Goal: Task Accomplishment & Management: Use online tool/utility

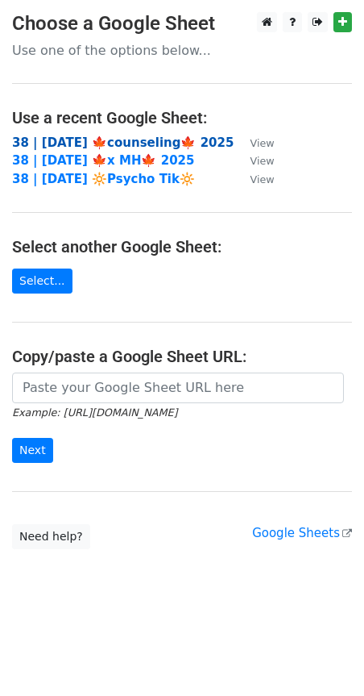
click at [85, 145] on strong "38 | [DATE] 🍁counseling🍁 2025" at bounding box center [123, 142] width 222 height 15
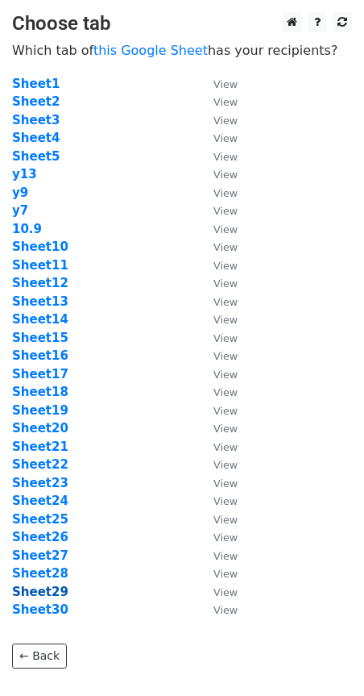
click at [49, 594] on strong "Sheet29" at bounding box center [40, 592] width 56 height 15
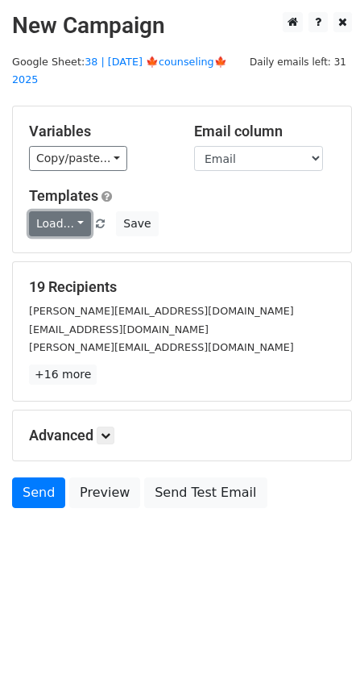
click at [58, 211] on link "Load..." at bounding box center [60, 223] width 62 height 25
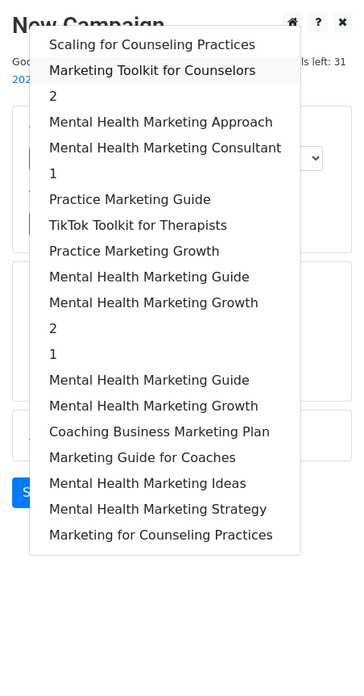
click at [164, 58] on link "Marketing Toolkit for Counselors" at bounding box center [165, 71] width 271 height 26
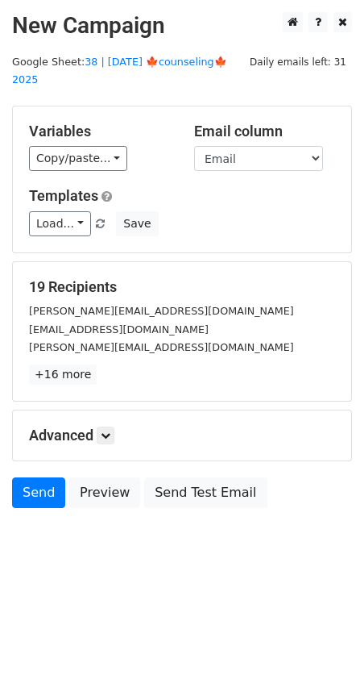
click at [118, 427] on h5 "Advanced" at bounding box center [182, 436] width 306 height 18
click at [110, 431] on icon at bounding box center [106, 436] width 10 height 10
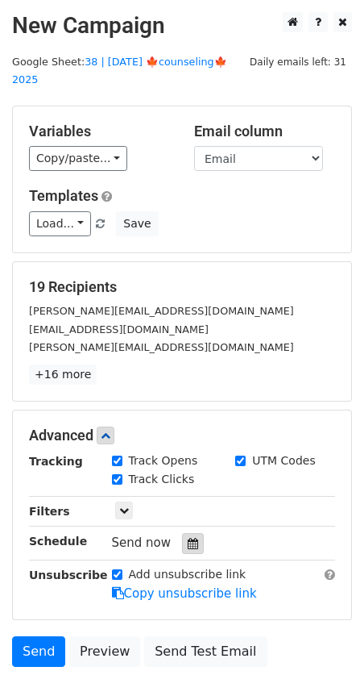
click at [188, 538] on icon at bounding box center [193, 543] width 10 height 11
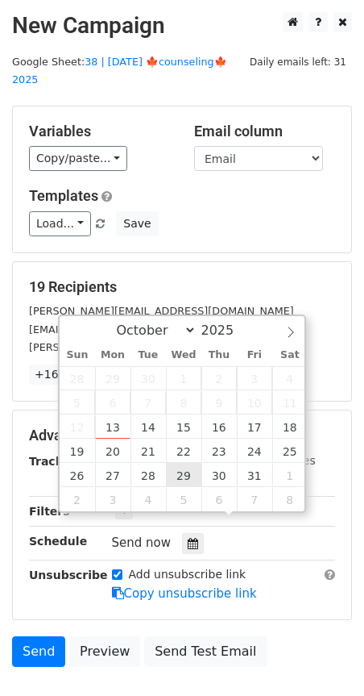
type input "2025-10-29 12:00"
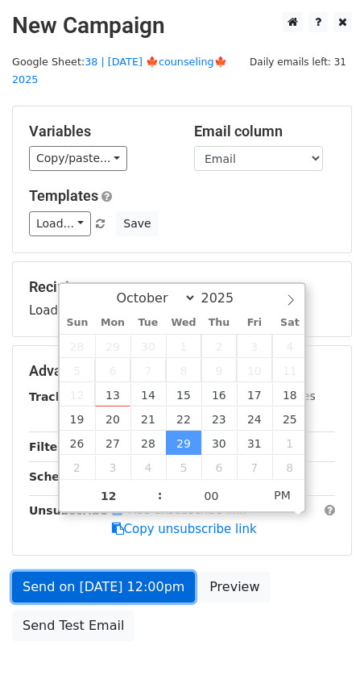
click at [170, 572] on link "Send on Oct 29 at 12:00pm" at bounding box center [103, 587] width 183 height 31
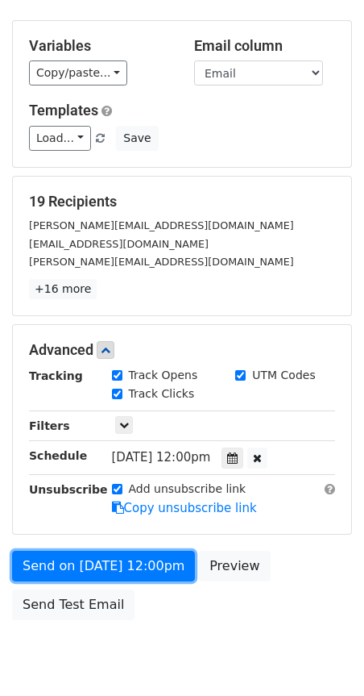
scroll to position [88, 0]
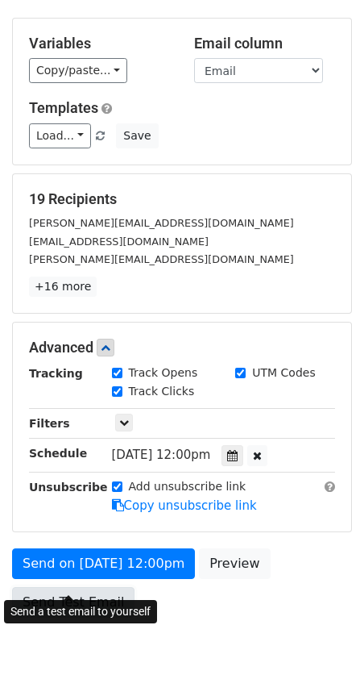
click at [99, 587] on link "Send Test Email" at bounding box center [73, 602] width 123 height 31
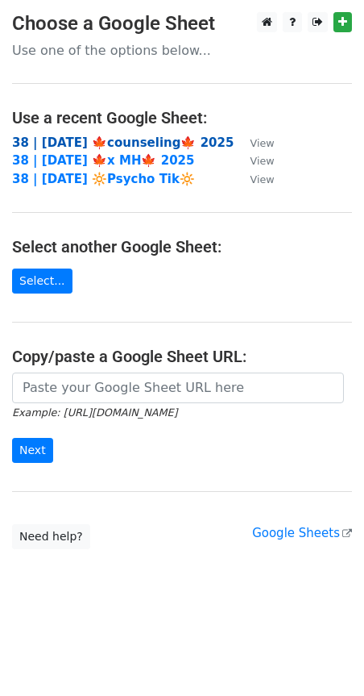
click at [133, 136] on strong "38 | OCT 9 🍁counseling🍁 2025" at bounding box center [123, 142] width 222 height 15
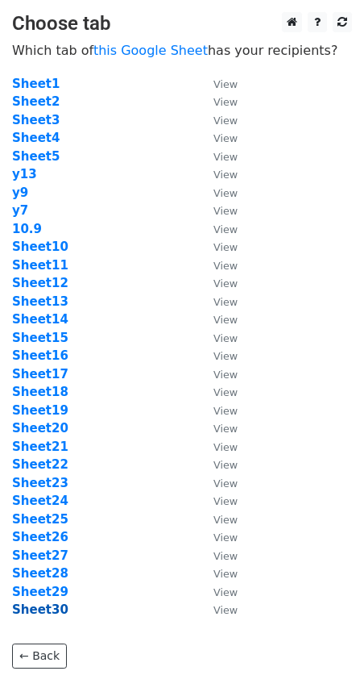
click at [46, 610] on strong "Sheet30" at bounding box center [40, 609] width 56 height 15
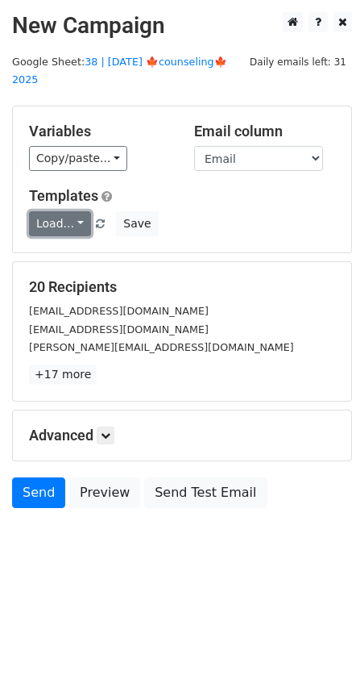
click at [52, 211] on link "Load..." at bounding box center [60, 223] width 62 height 25
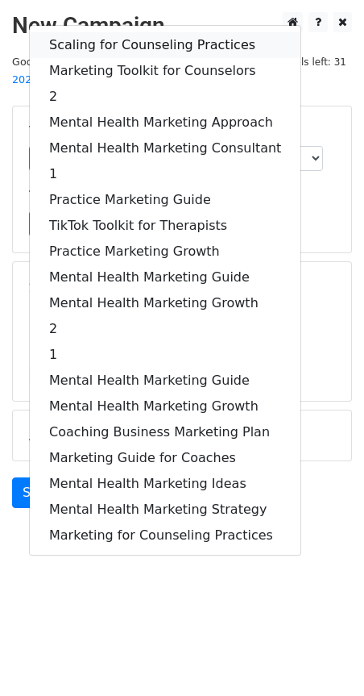
click at [109, 32] on link "Scaling for Counseling Practices" at bounding box center [165, 45] width 271 height 26
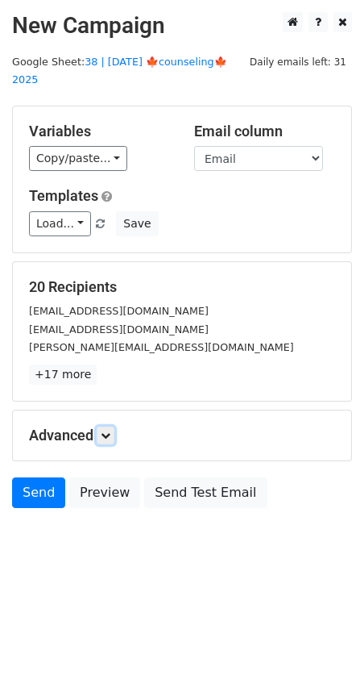
click at [110, 431] on icon at bounding box center [106, 436] width 10 height 10
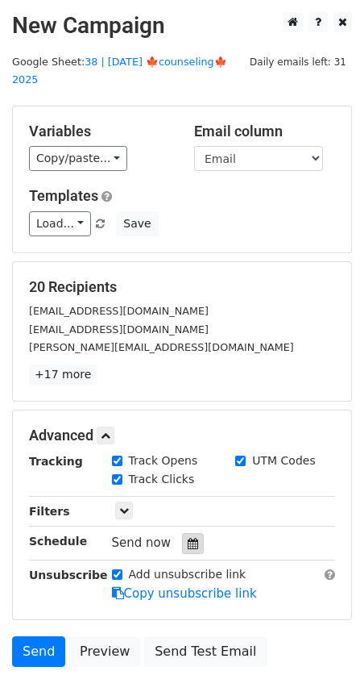
click at [188, 538] on icon at bounding box center [193, 543] width 10 height 11
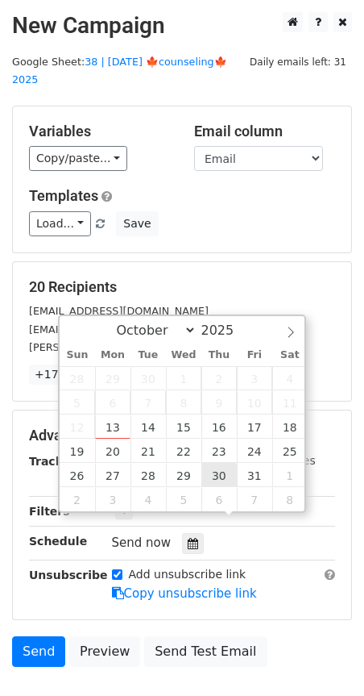
type input "[DATE] 12:00"
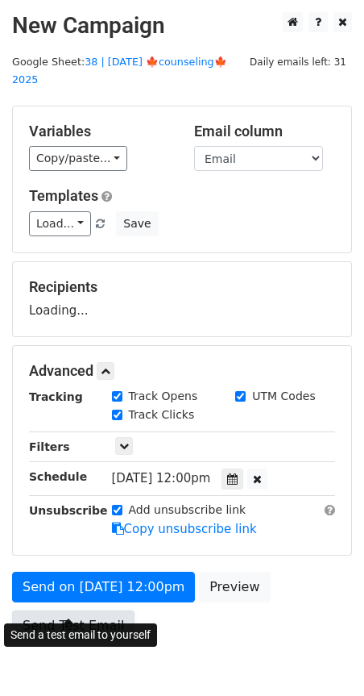
click at [121, 610] on link "Send Test Email" at bounding box center [73, 625] width 123 height 31
